Goal: Complete application form

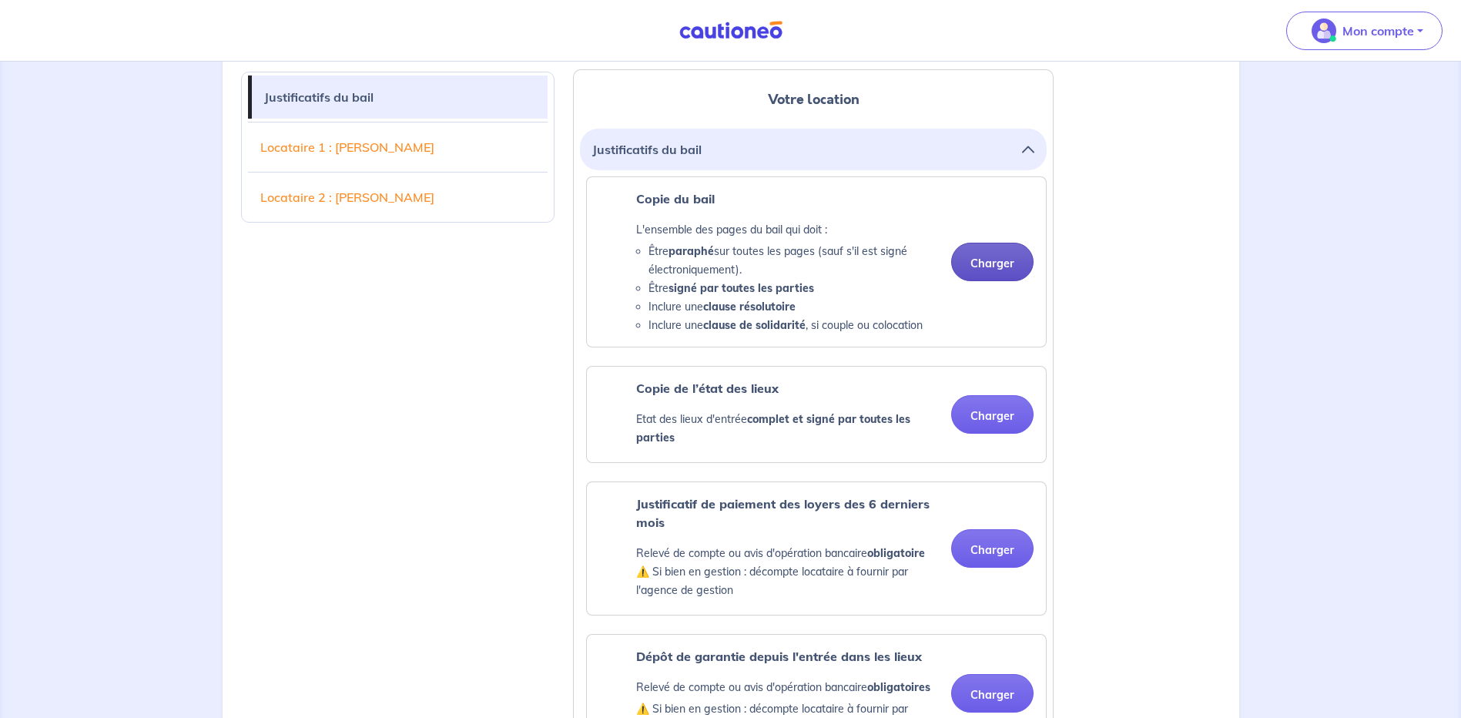
click at [989, 258] on button "Charger" at bounding box center [992, 262] width 82 height 38
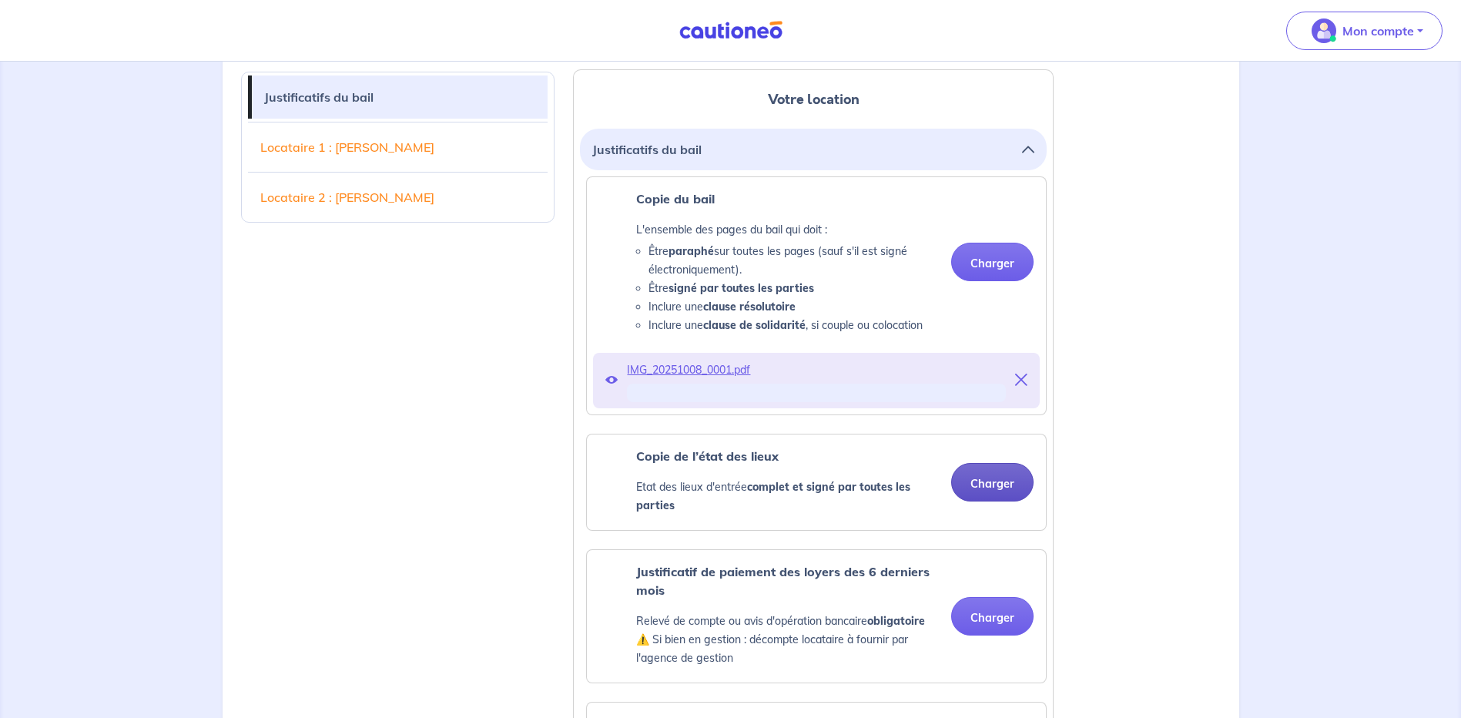
click at [1002, 481] on button "Charger" at bounding box center [992, 482] width 82 height 38
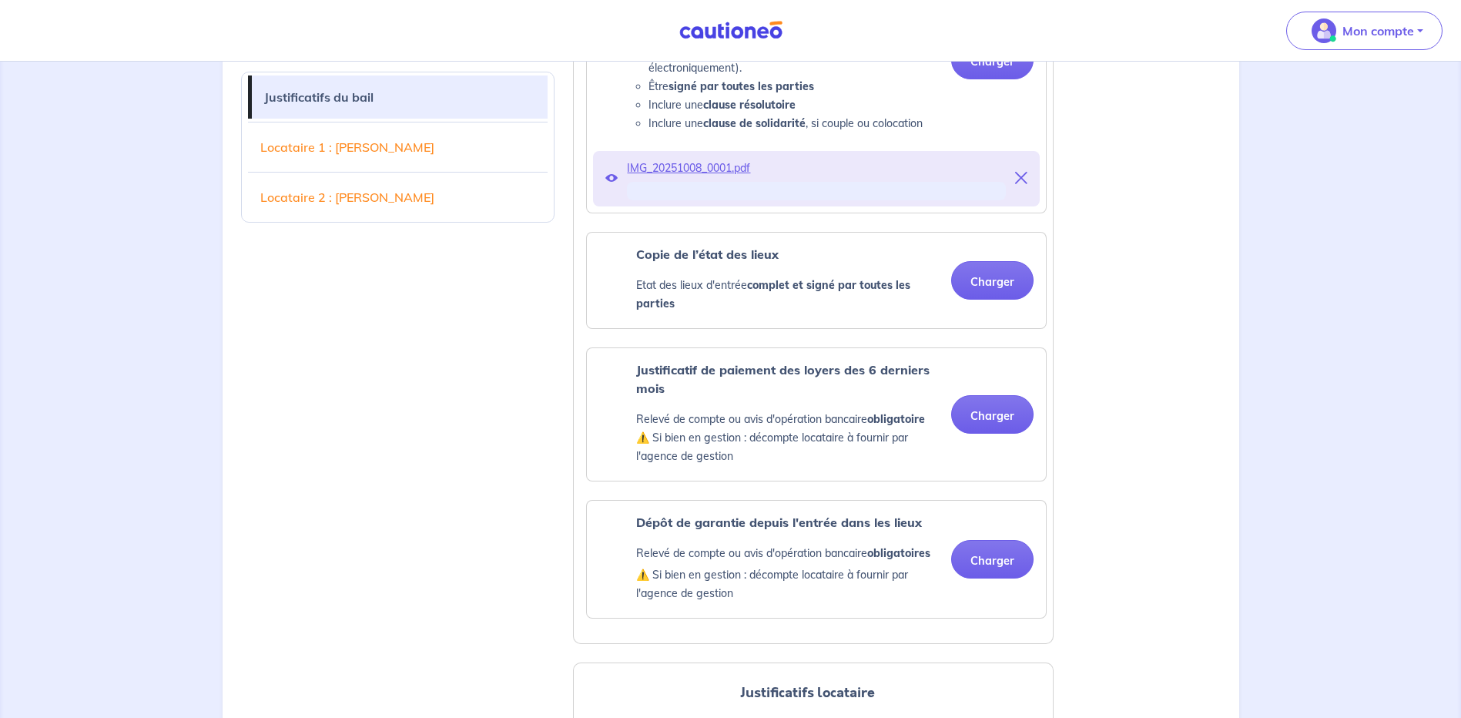
scroll to position [639, 0]
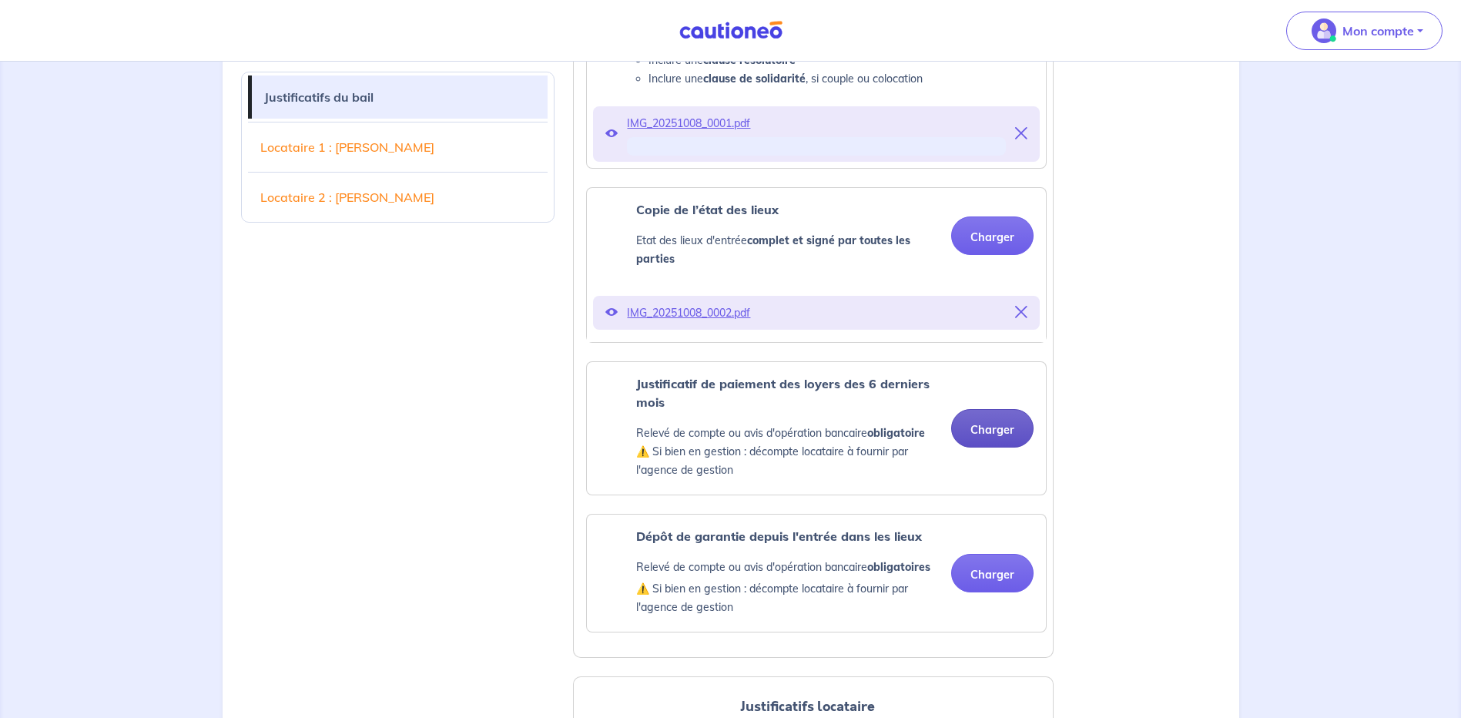
click at [989, 423] on button "Charger" at bounding box center [992, 428] width 82 height 38
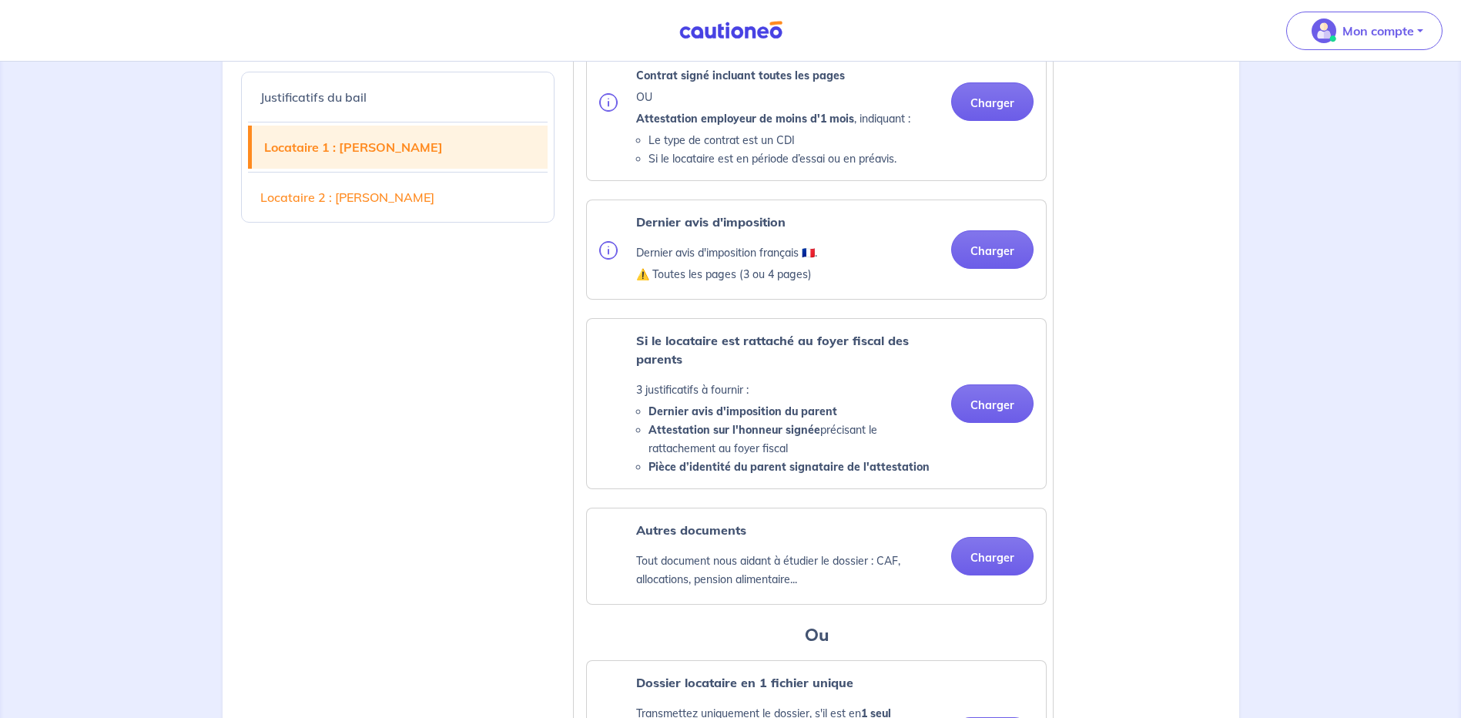
scroll to position [1765, 0]
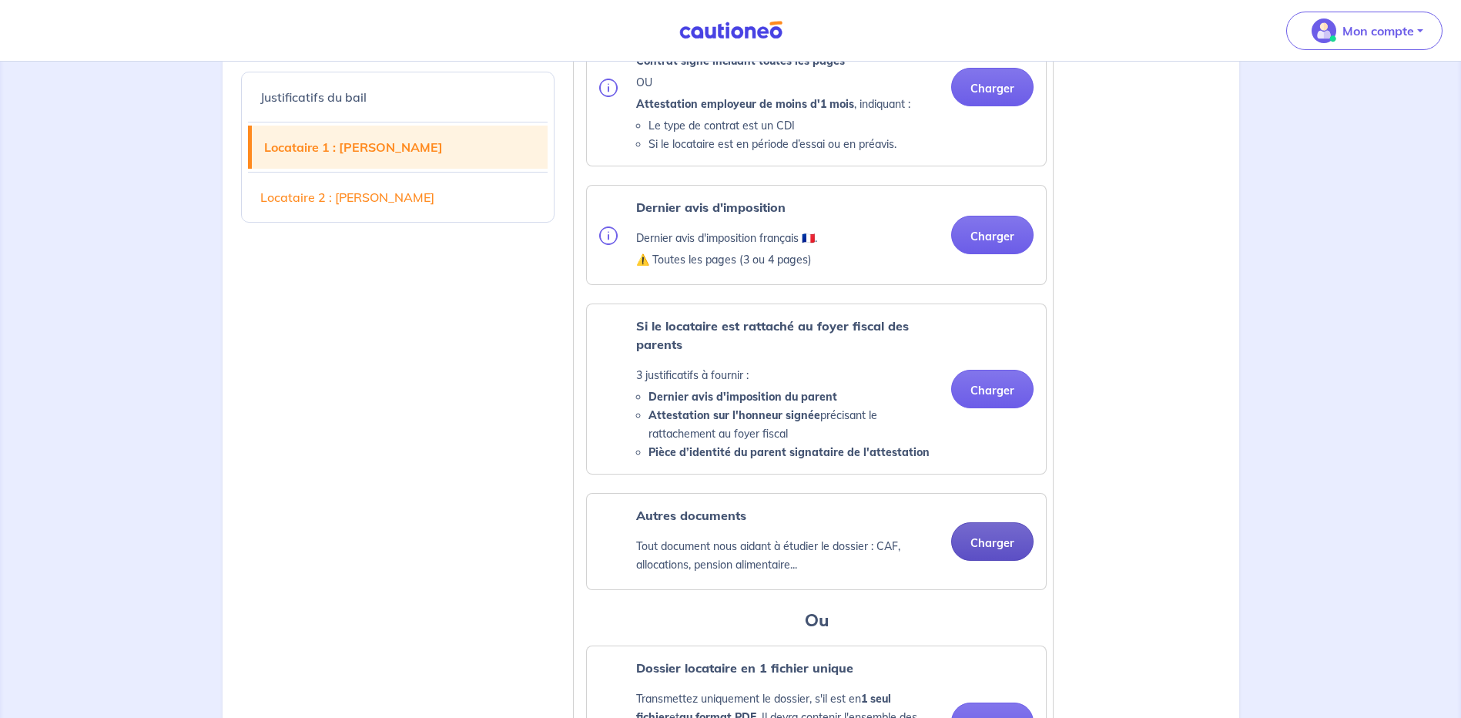
click at [993, 557] on button "Charger" at bounding box center [992, 541] width 82 height 38
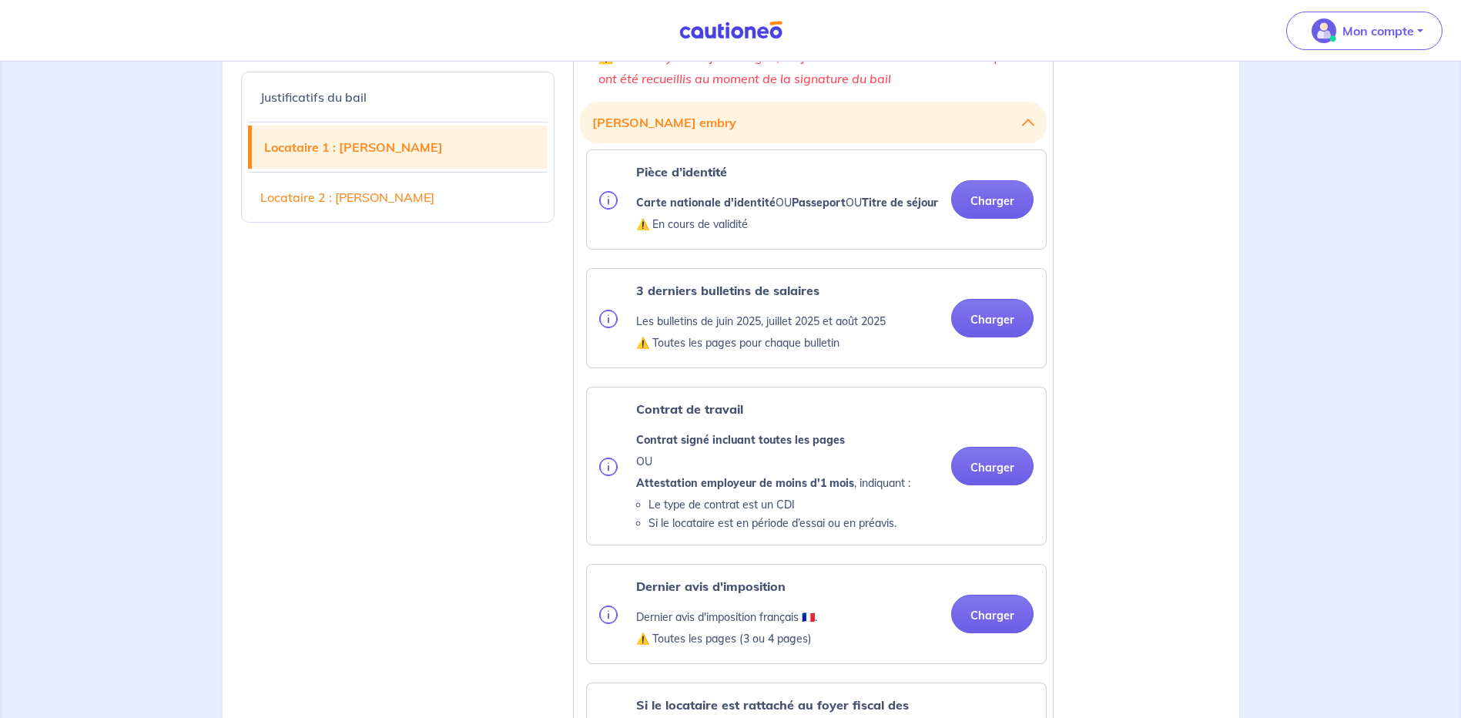
scroll to position [1371, 0]
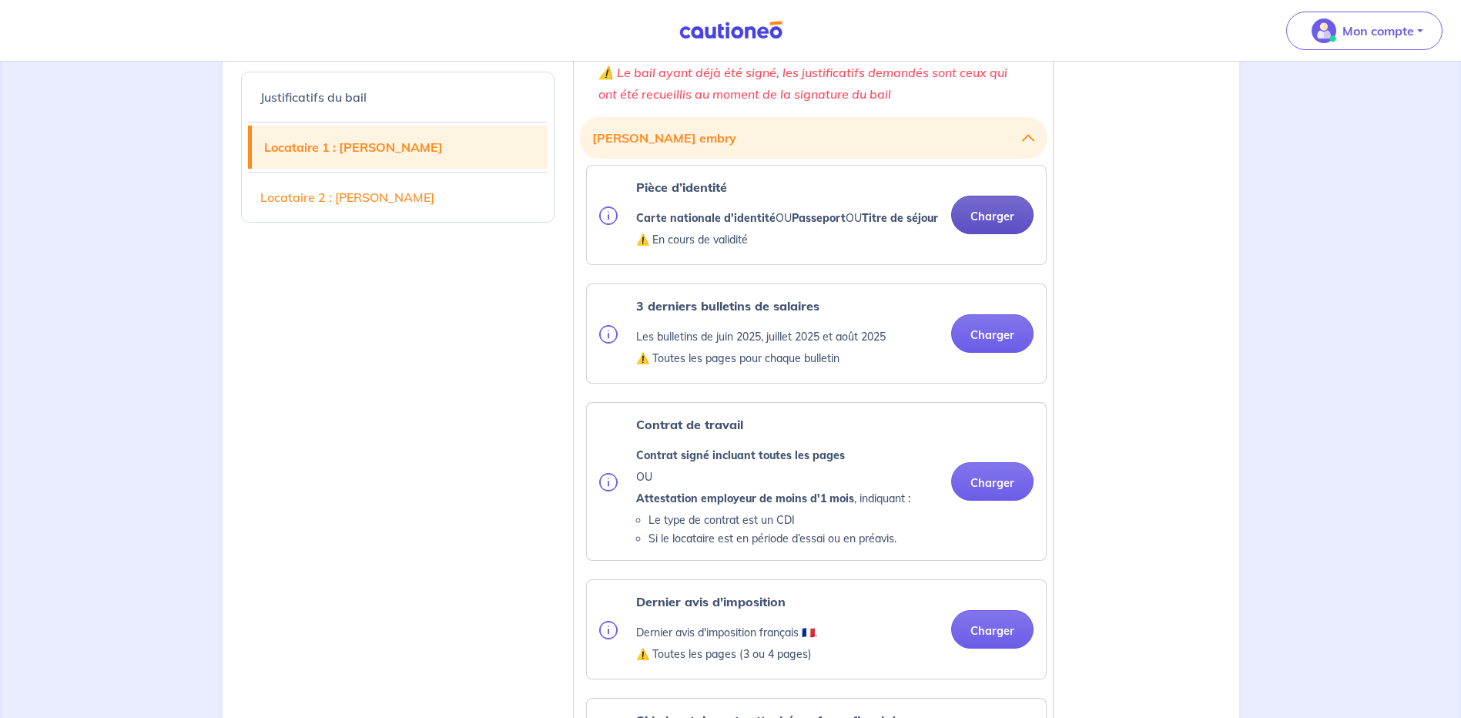
click at [1001, 232] on button "Charger" at bounding box center [992, 215] width 82 height 38
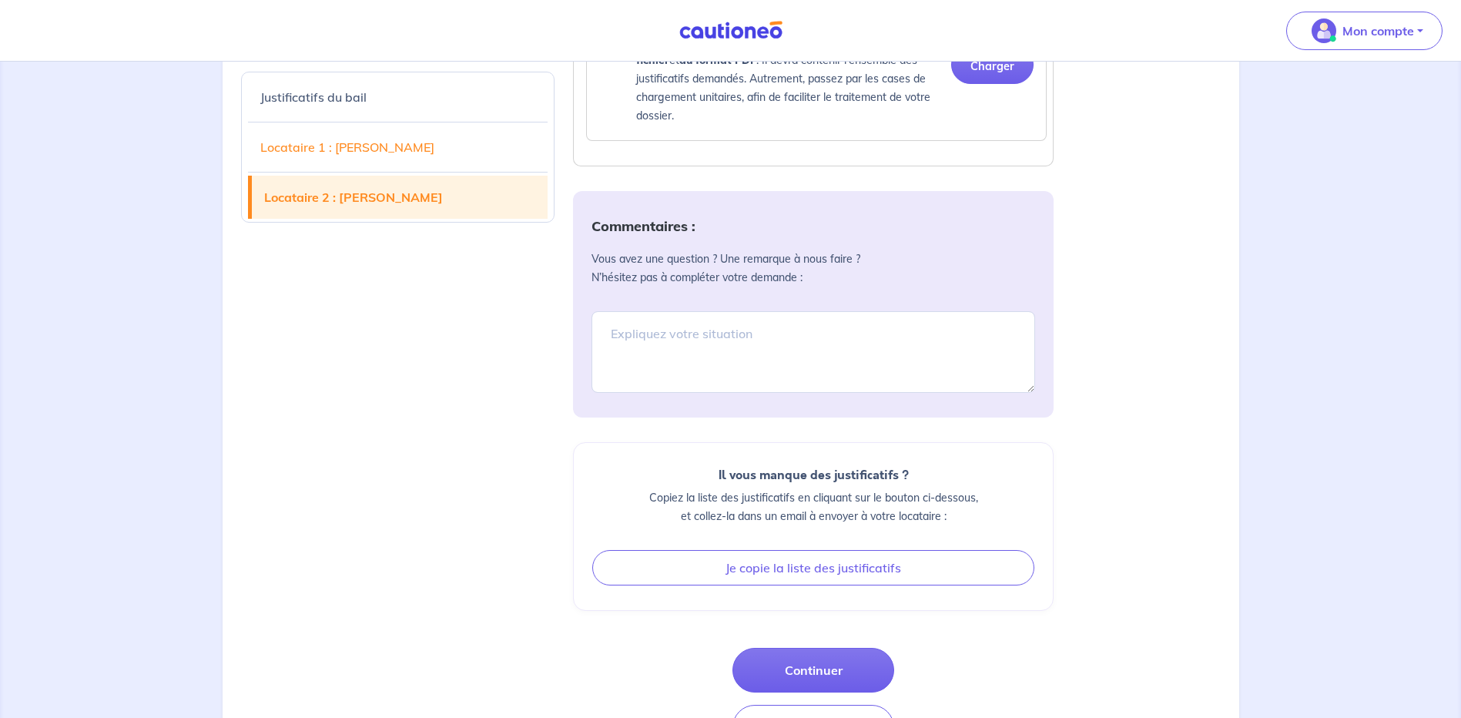
scroll to position [3794, 0]
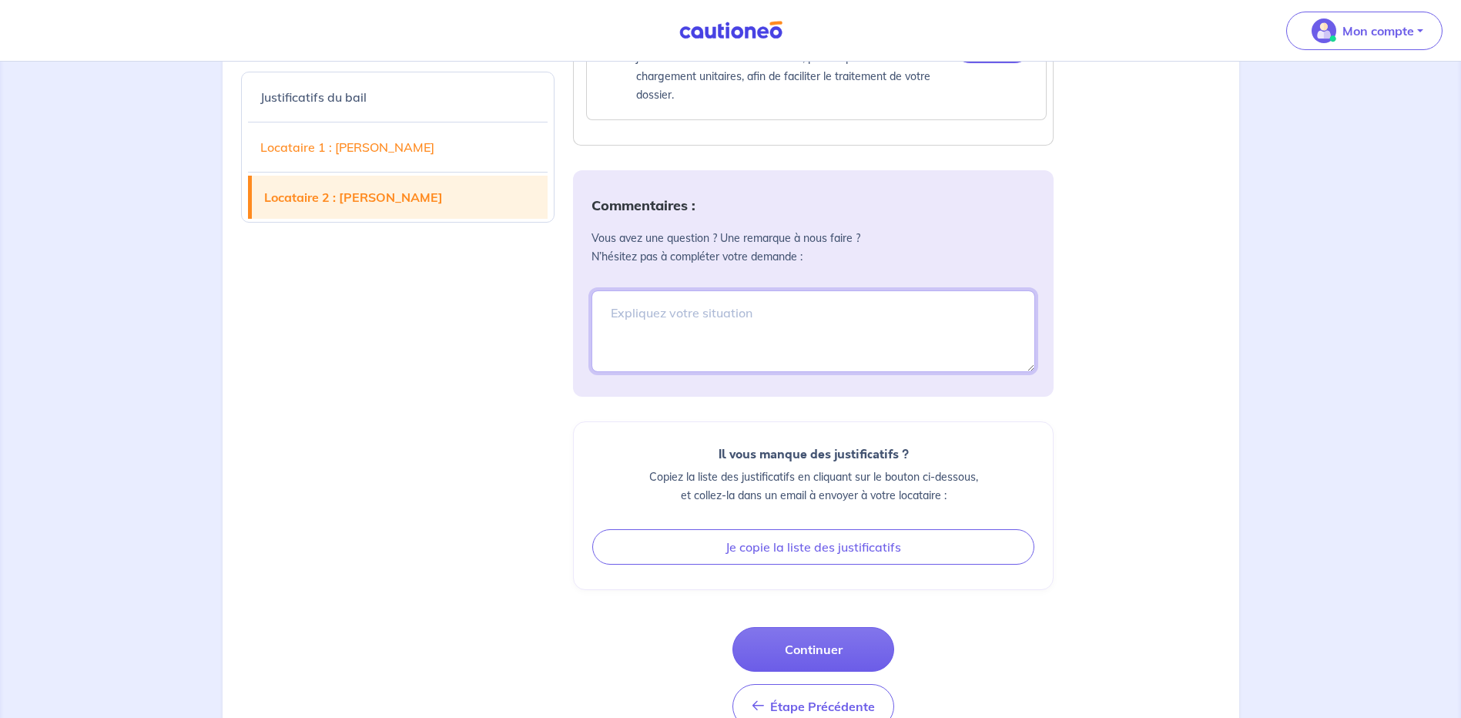
click at [610, 345] on textarea at bounding box center [812, 331] width 443 height 82
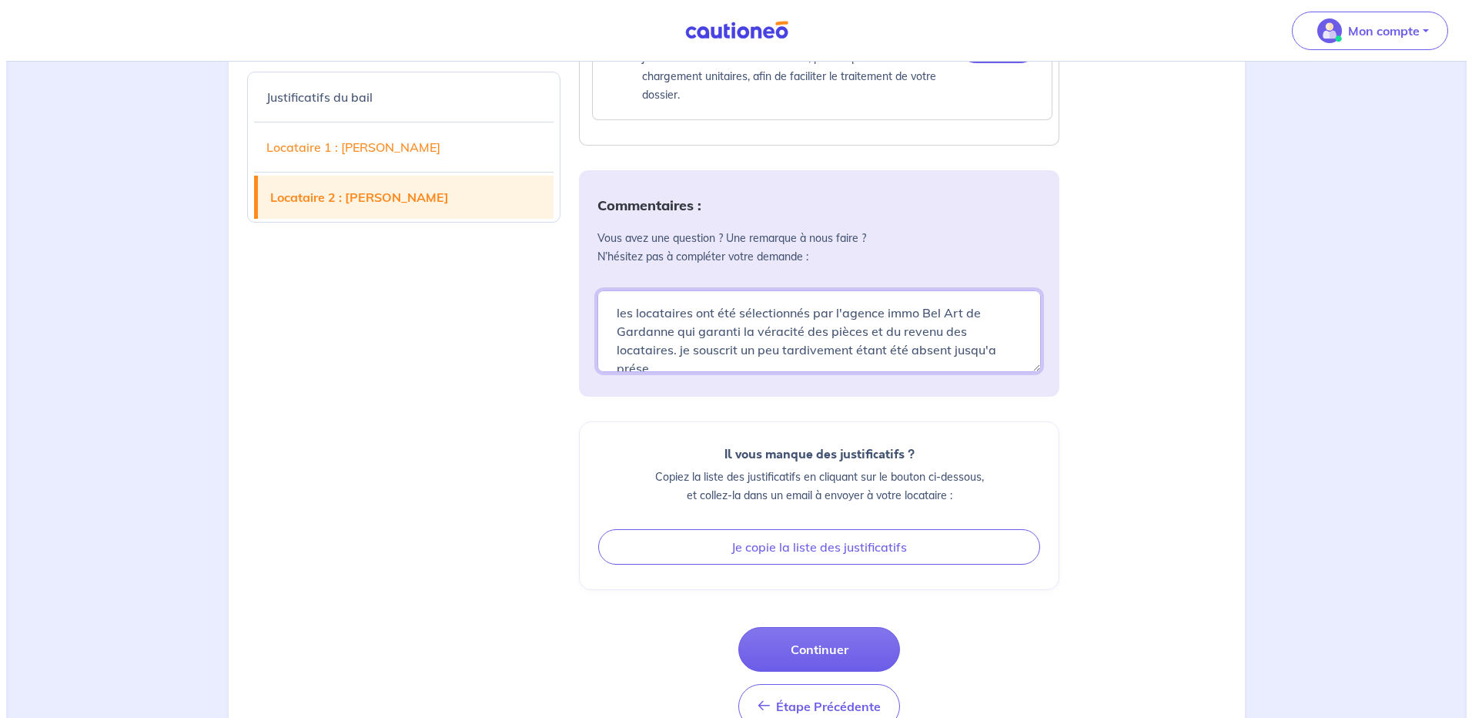
scroll to position [5, 0]
drag, startPoint x: 664, startPoint y: 397, endPoint x: 682, endPoint y: 393, distance: 18.3
click at [673, 372] on textarea "les locataires ont été sélectionnés par l'agence immo Bel Art de Gardanne qui g…" at bounding box center [812, 331] width 443 height 82
type textarea "les locataires ont été sélectionnés par l'agence immo Bel Art de Gardanne qui g…"
click at [815, 671] on button "Continuer" at bounding box center [813, 649] width 162 height 45
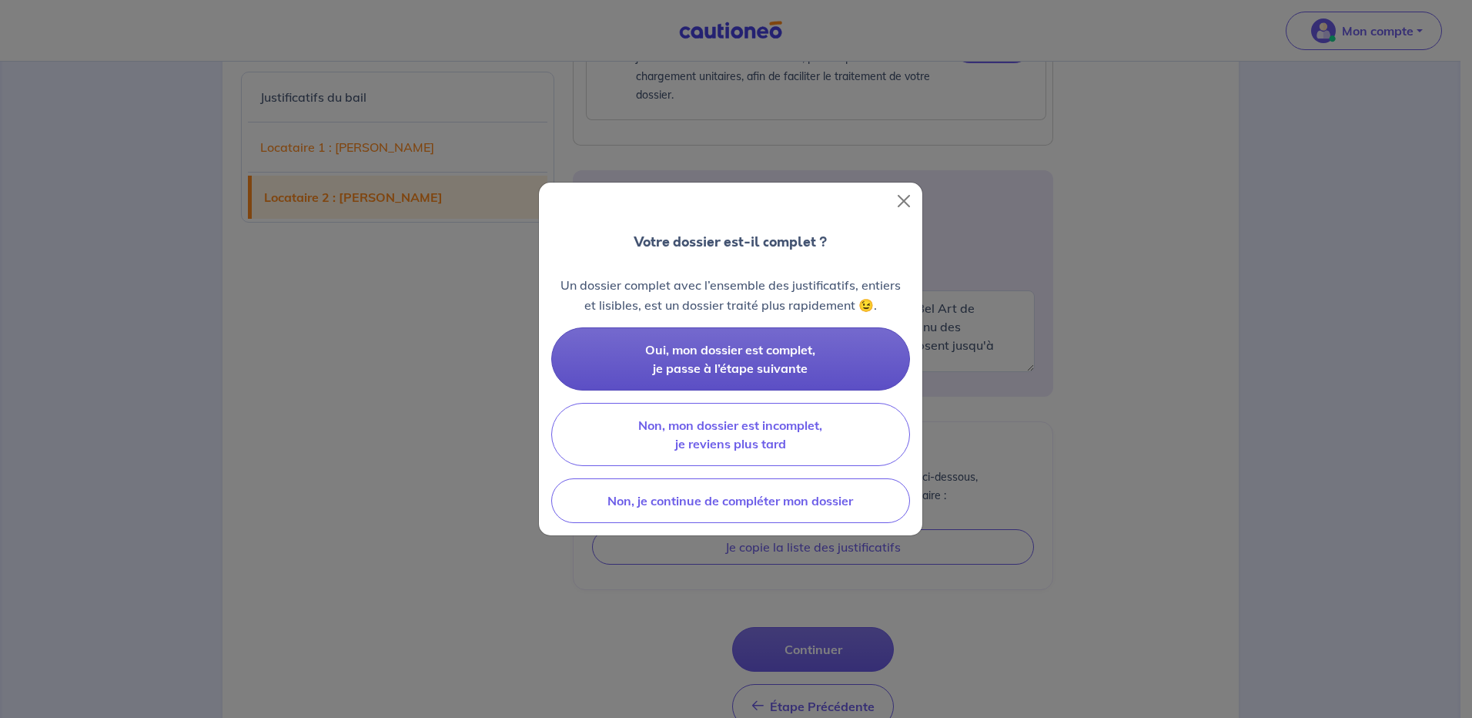
click at [705, 352] on span "Oui, mon dossier est complet, je passe à l’étape suivante" at bounding box center [730, 359] width 170 height 34
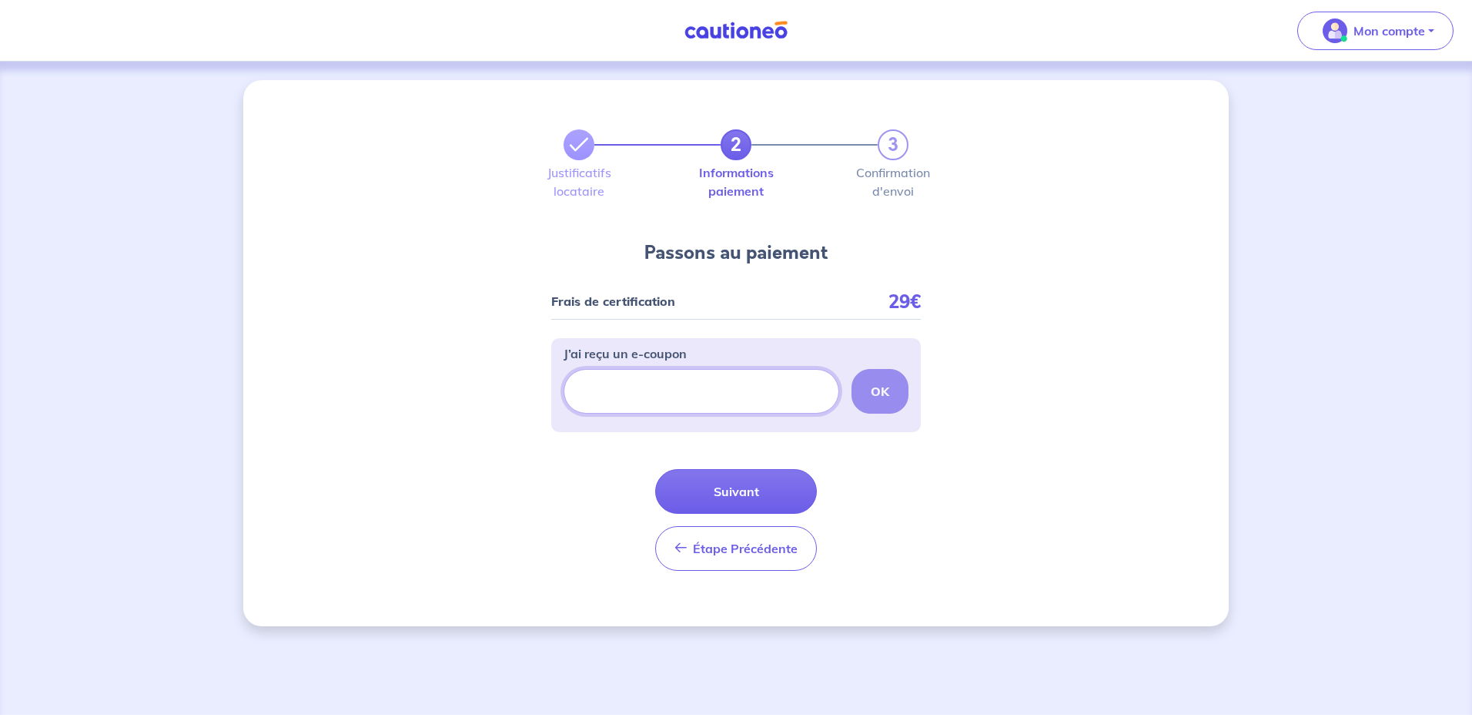
click at [591, 388] on input "J’ai reçu un e-coupon" at bounding box center [702, 391] width 276 height 45
click at [730, 493] on button "Suivant" at bounding box center [736, 491] width 162 height 45
